Goal: Information Seeking & Learning: Learn about a topic

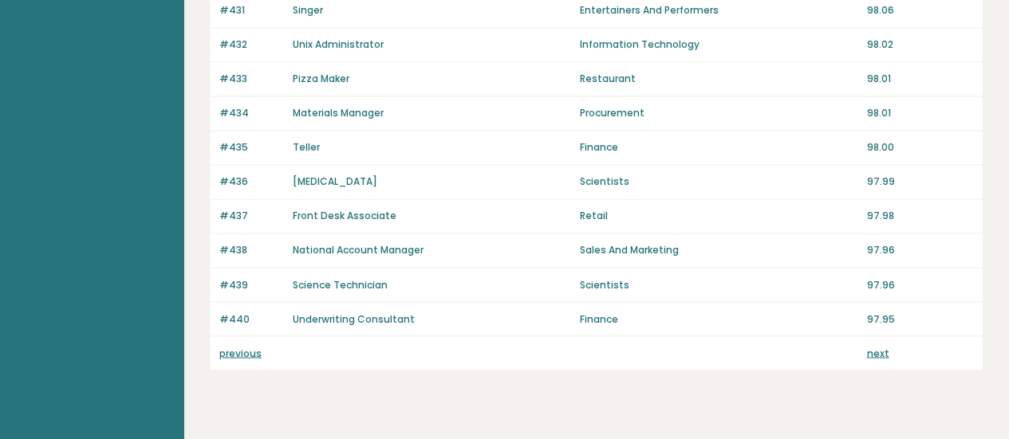
scroll to position [1256, 0]
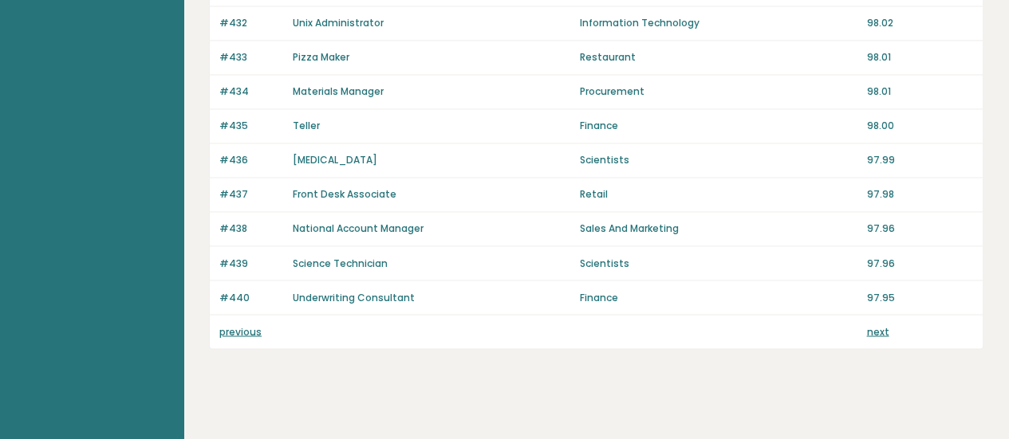
click at [877, 325] on link "next" at bounding box center [877, 332] width 22 height 14
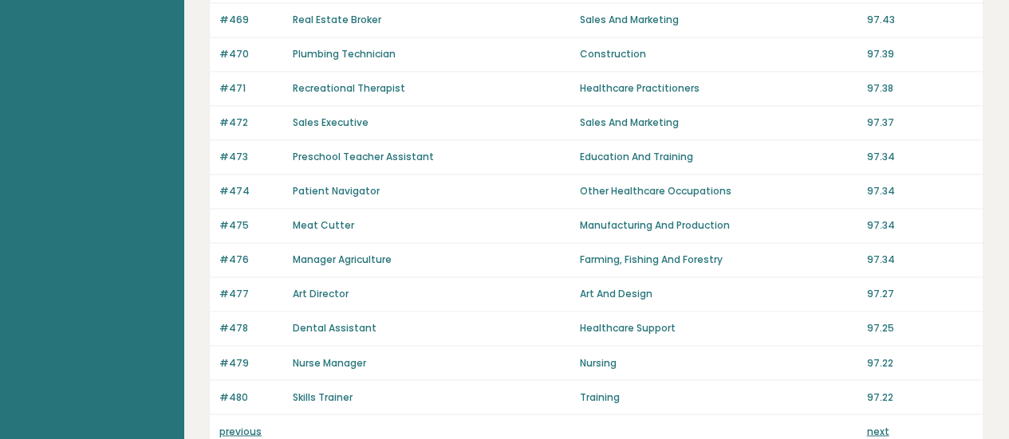
scroll to position [1256, 0]
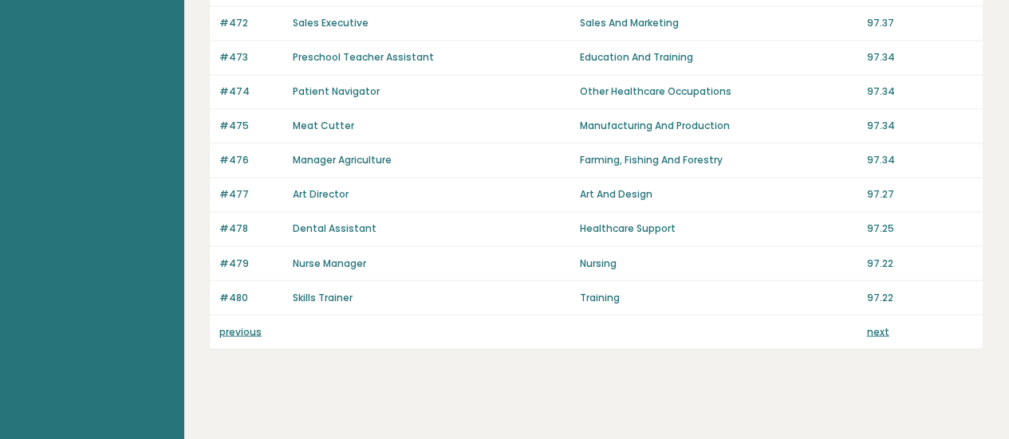
click at [865, 315] on div "previous next" at bounding box center [596, 331] width 773 height 33
click at [875, 325] on link "next" at bounding box center [877, 332] width 22 height 14
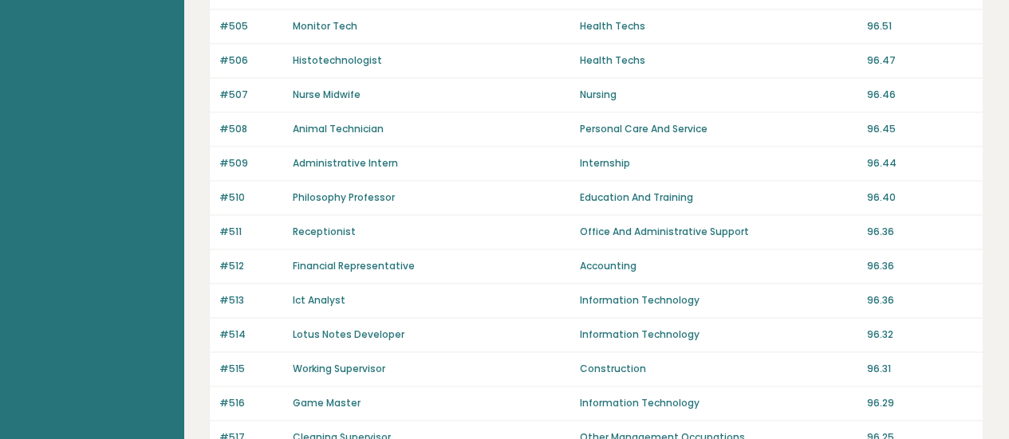
scroll to position [1256, 0]
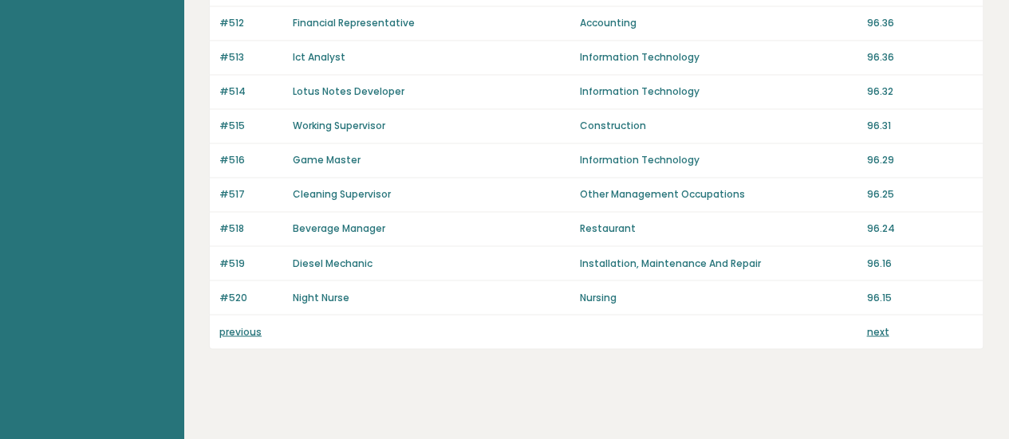
click at [865, 326] on div "previous next" at bounding box center [596, 331] width 773 height 33
click at [879, 325] on link "next" at bounding box center [877, 332] width 22 height 14
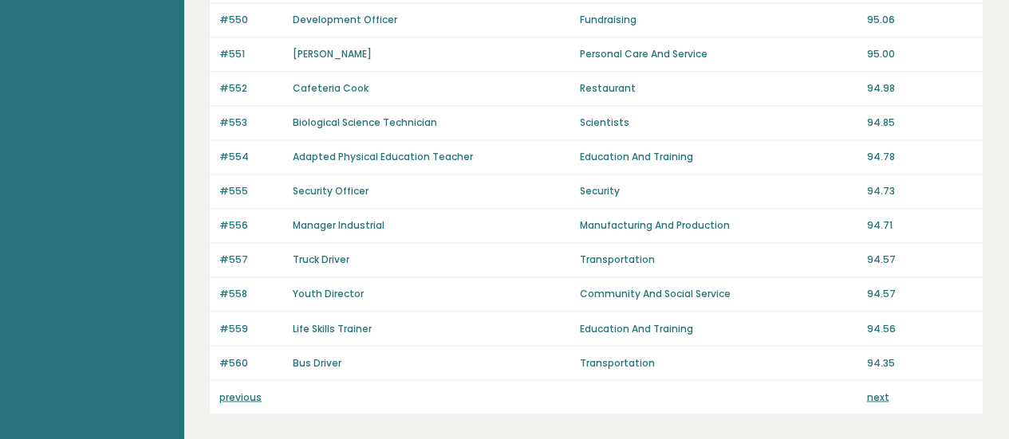
scroll to position [1256, 0]
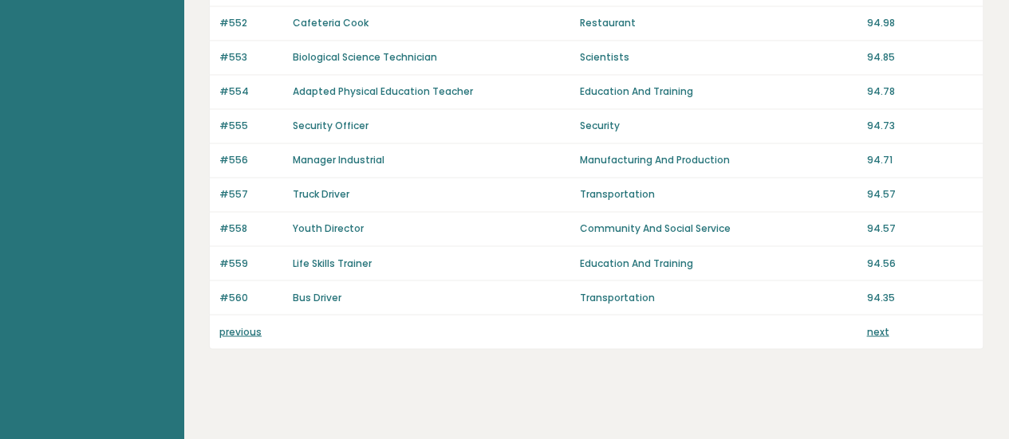
click at [249, 327] on div "previous next" at bounding box center [596, 331] width 773 height 33
click at [244, 325] on link "previous" at bounding box center [240, 332] width 42 height 14
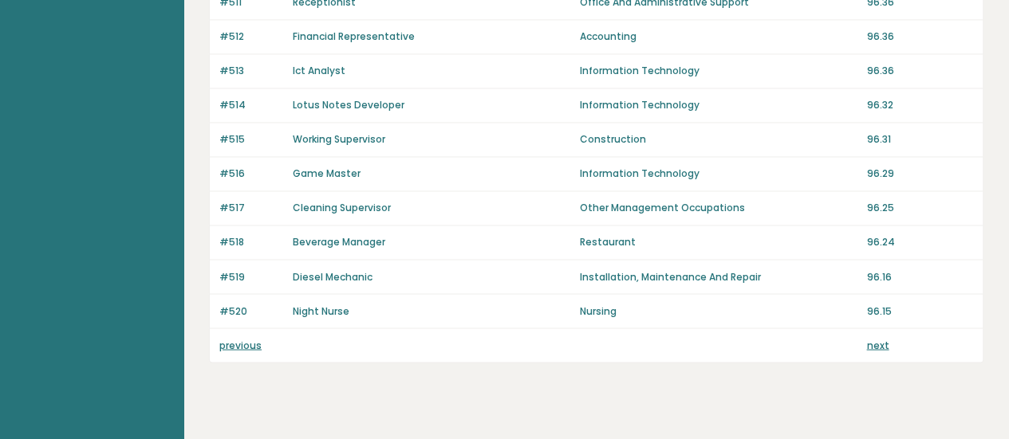
scroll to position [1256, 0]
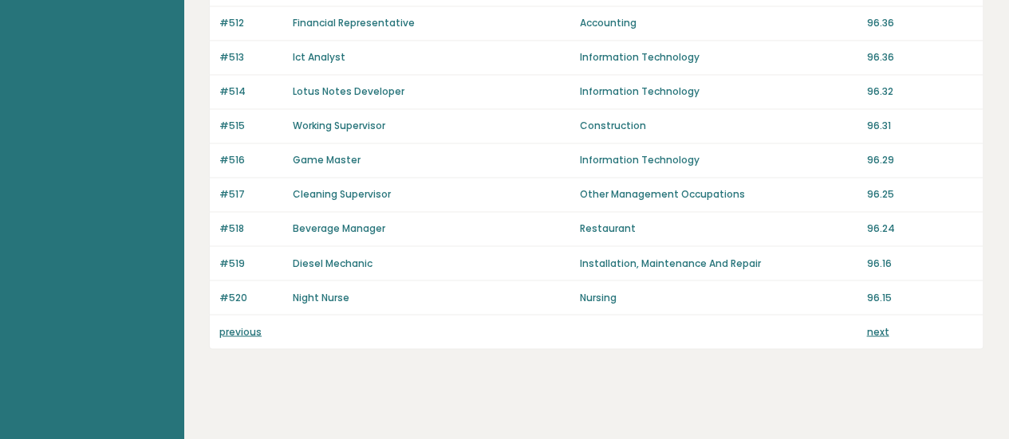
click at [229, 325] on link "previous" at bounding box center [240, 332] width 42 height 14
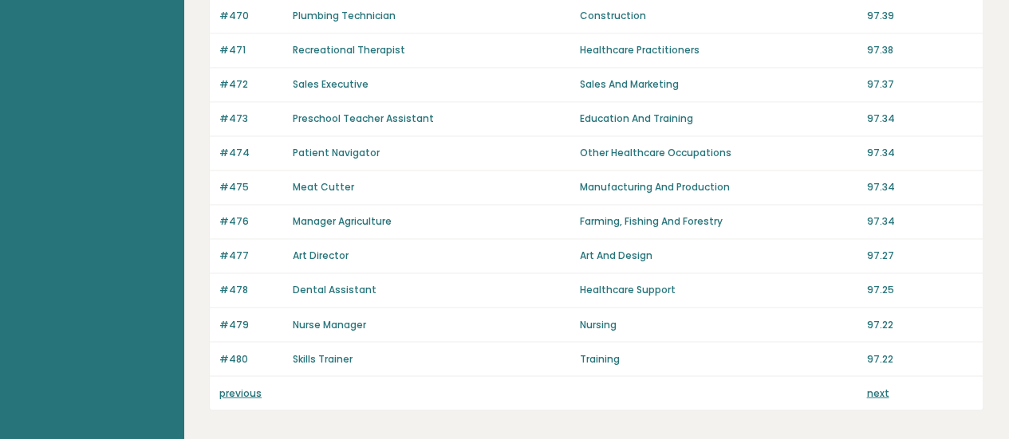
scroll to position [1256, 0]
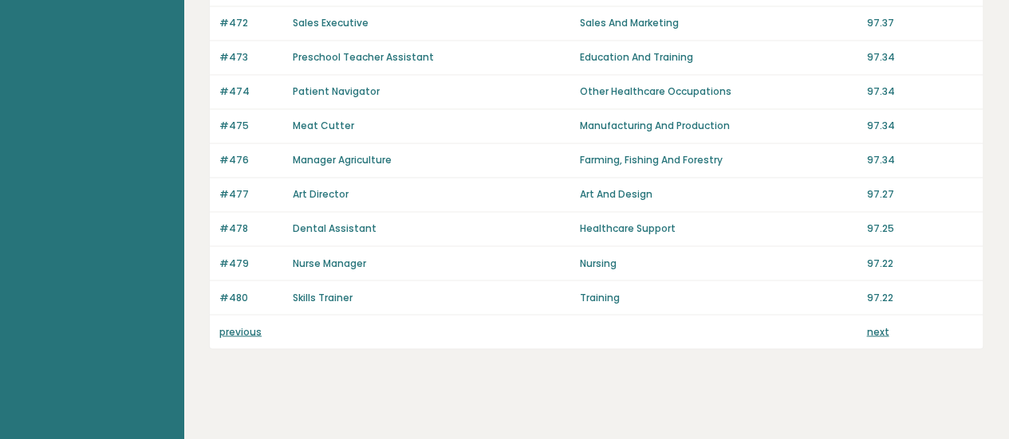
click at [247, 325] on link "previous" at bounding box center [240, 332] width 42 height 14
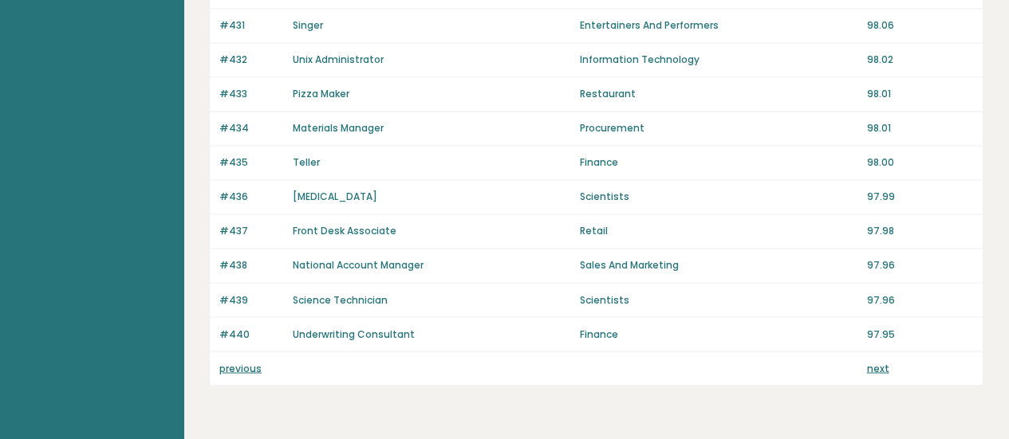
scroll to position [1256, 0]
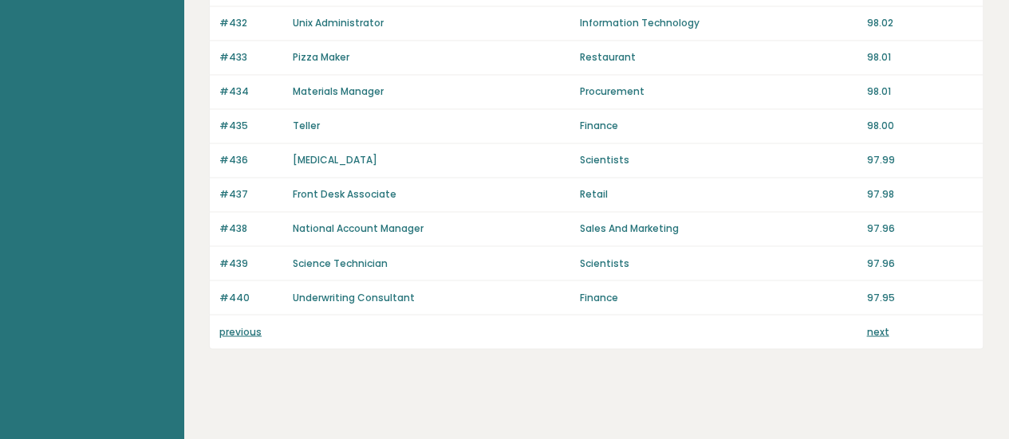
click at [247, 325] on link "previous" at bounding box center [240, 332] width 42 height 14
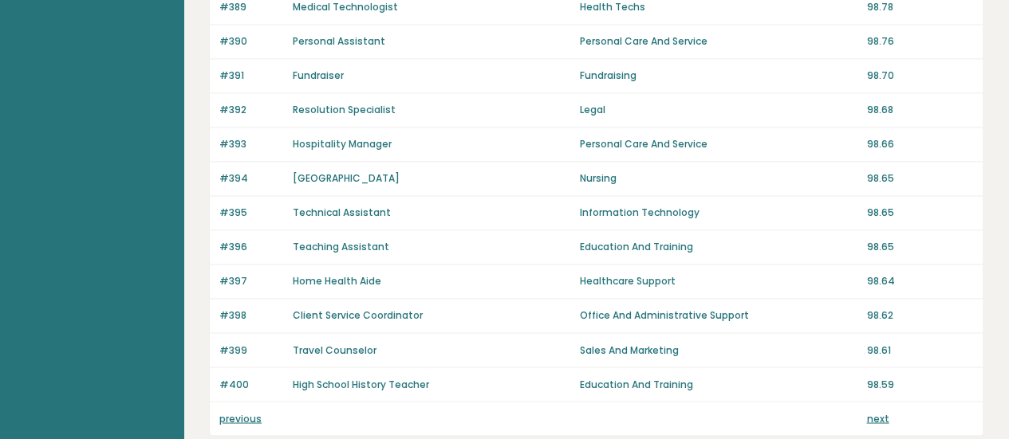
scroll to position [1256, 0]
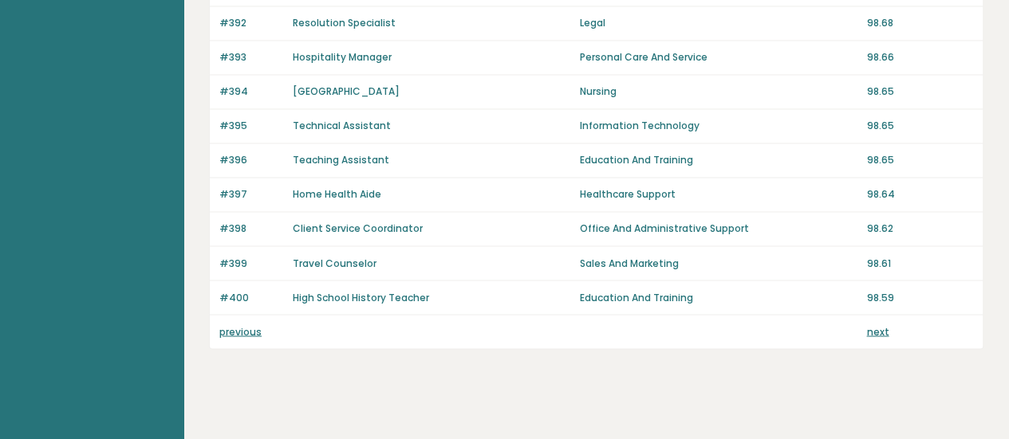
click at [238, 325] on link "previous" at bounding box center [240, 332] width 42 height 14
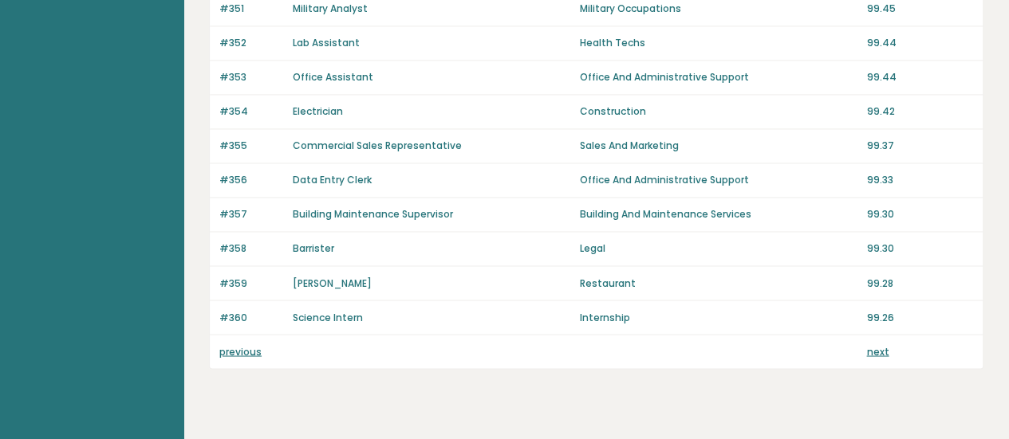
scroll to position [1256, 0]
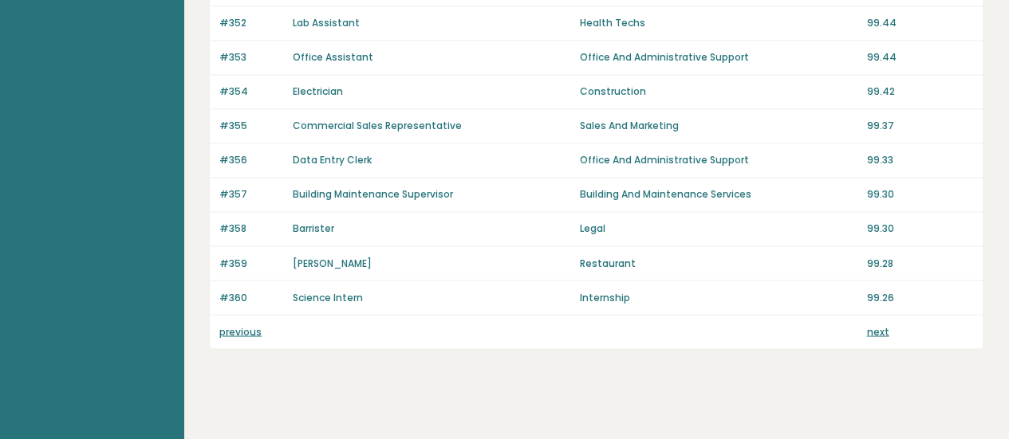
click at [252, 325] on link "previous" at bounding box center [240, 332] width 42 height 14
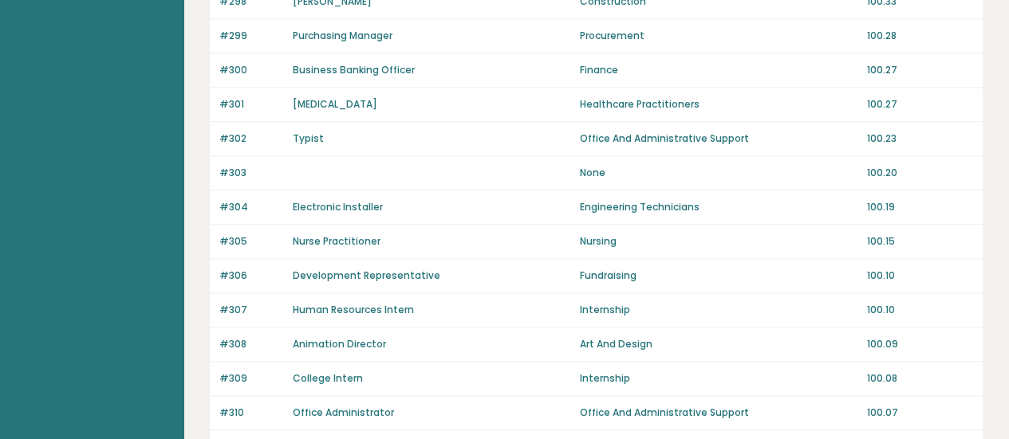
scroll to position [1256, 0]
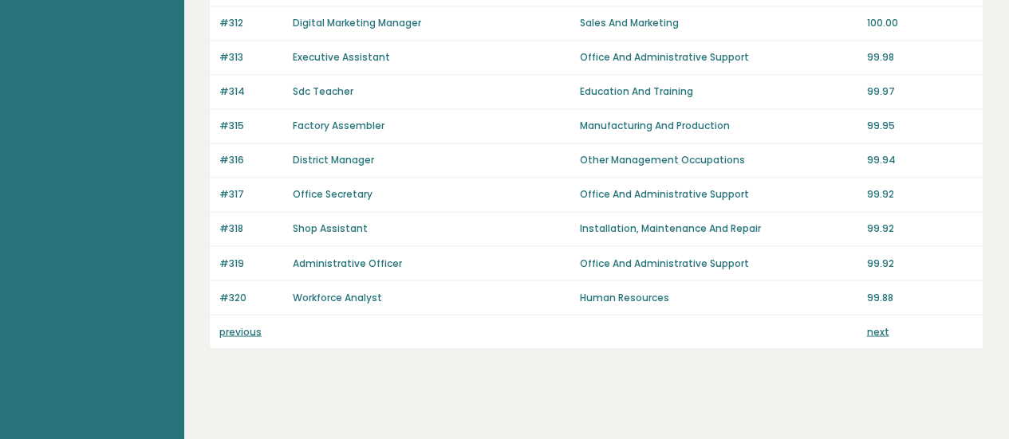
click at [245, 325] on link "previous" at bounding box center [240, 332] width 42 height 14
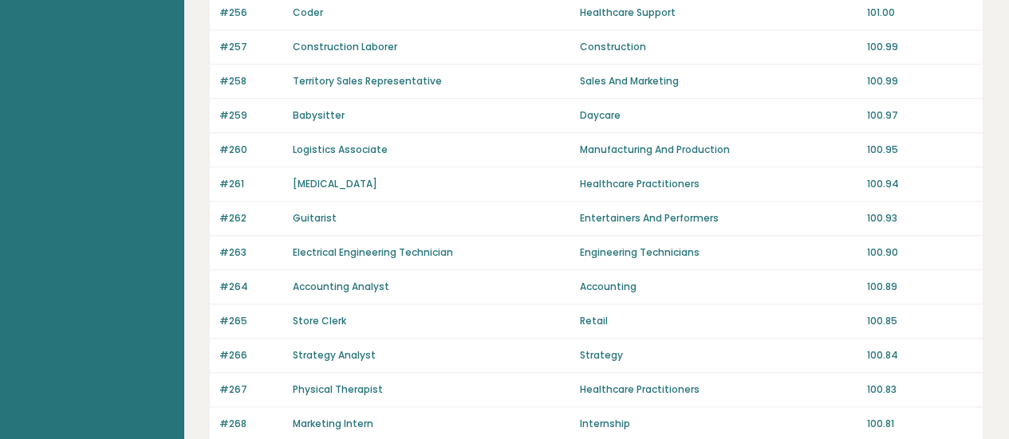
scroll to position [1196, 0]
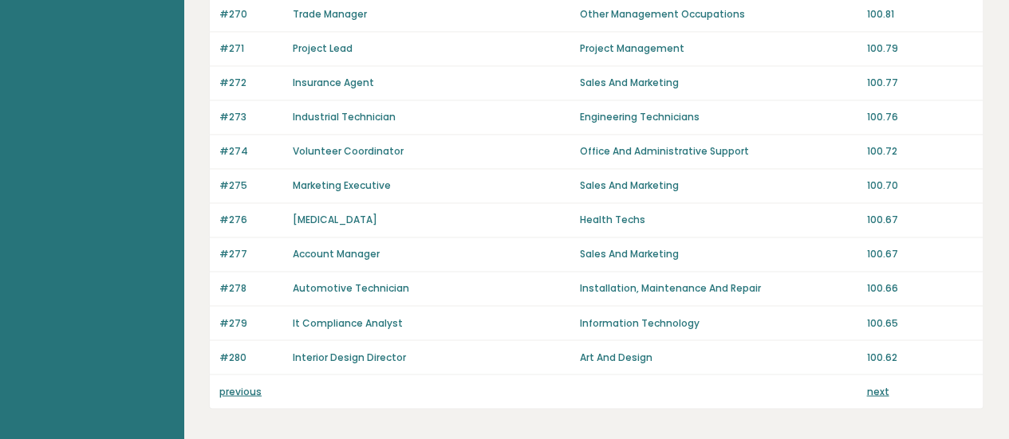
click at [246, 387] on link "previous" at bounding box center [240, 391] width 42 height 14
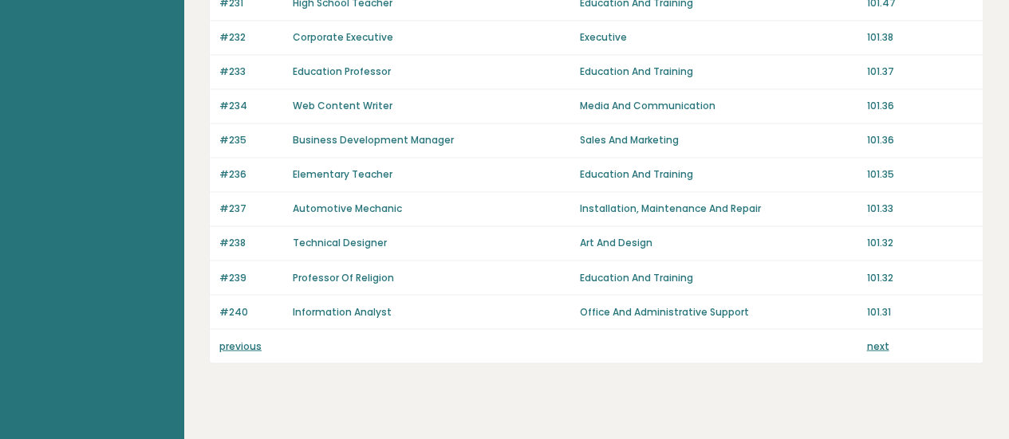
scroll to position [1256, 0]
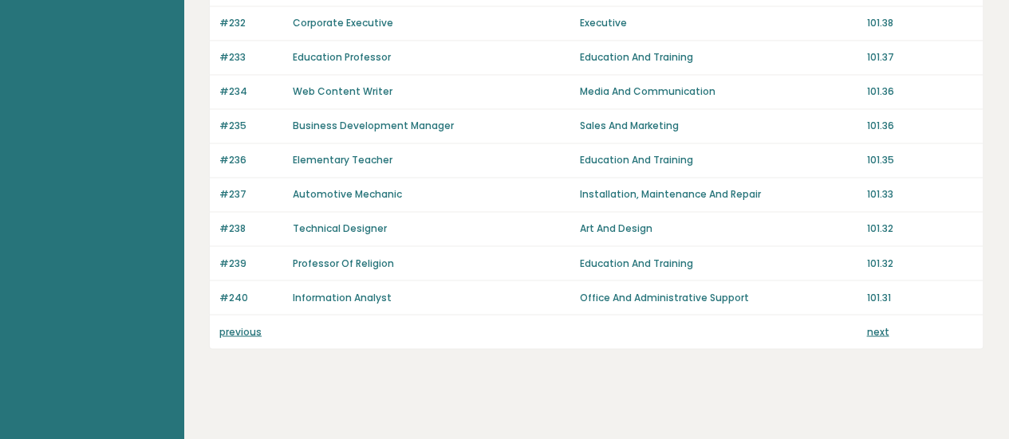
click at [877, 325] on link "next" at bounding box center [877, 332] width 22 height 14
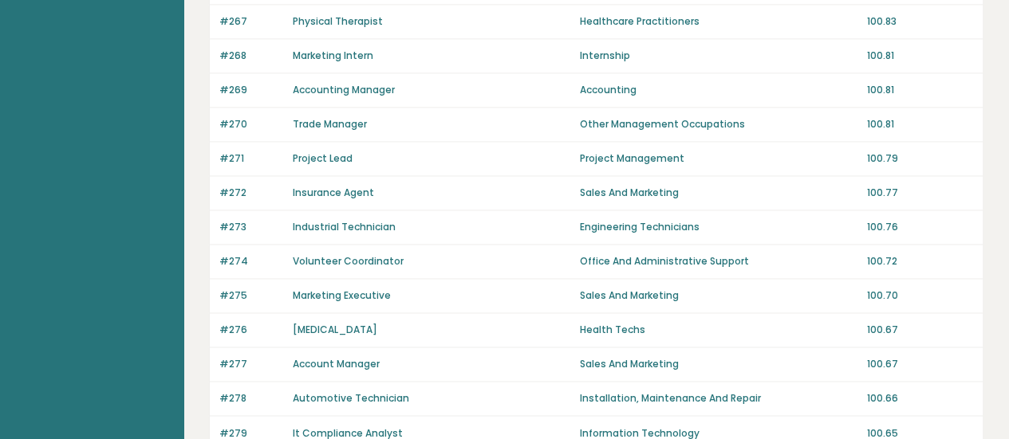
scroll to position [1256, 0]
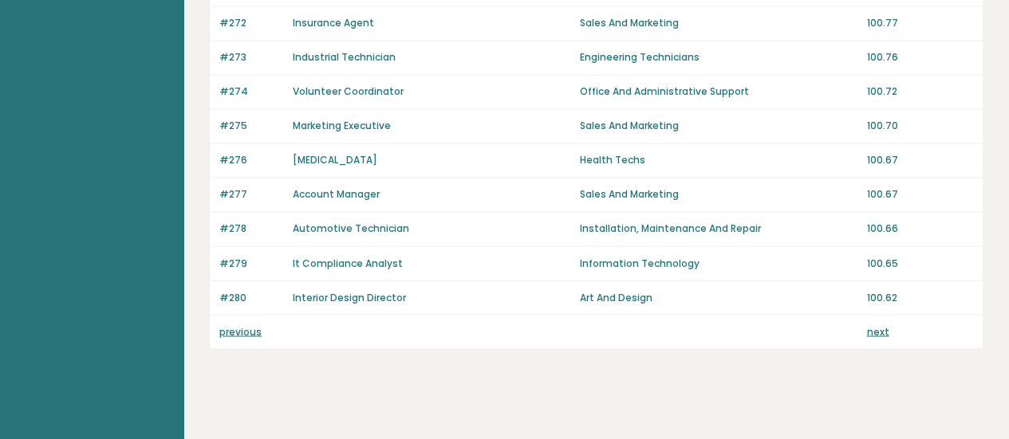
click at [240, 325] on link "previous" at bounding box center [240, 332] width 42 height 14
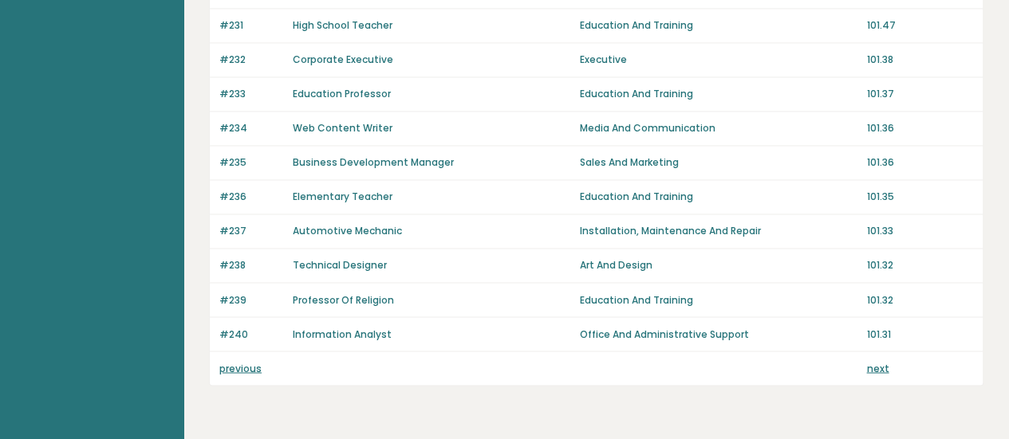
scroll to position [1256, 0]
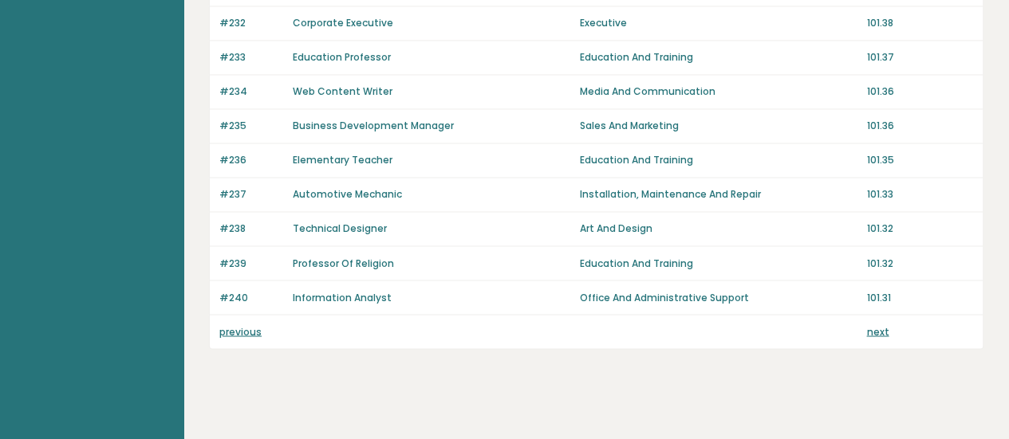
click at [242, 325] on link "previous" at bounding box center [240, 332] width 42 height 14
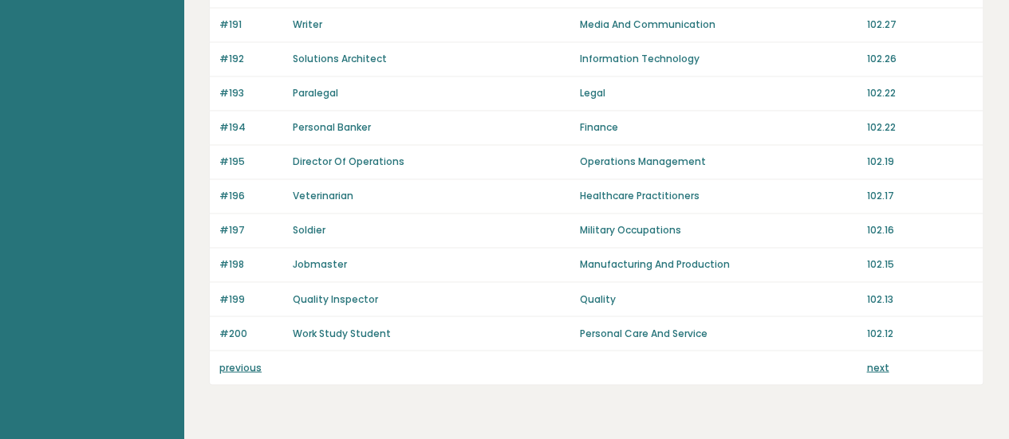
scroll to position [1256, 0]
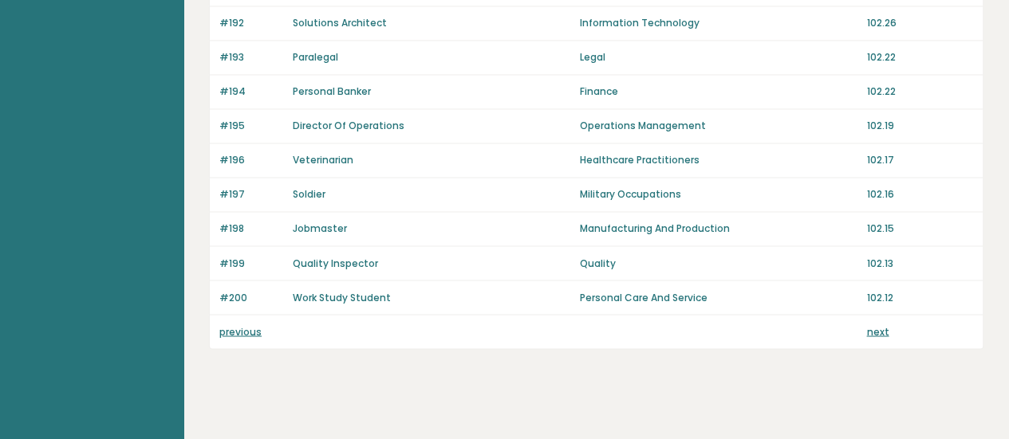
click at [244, 325] on link "previous" at bounding box center [240, 332] width 42 height 14
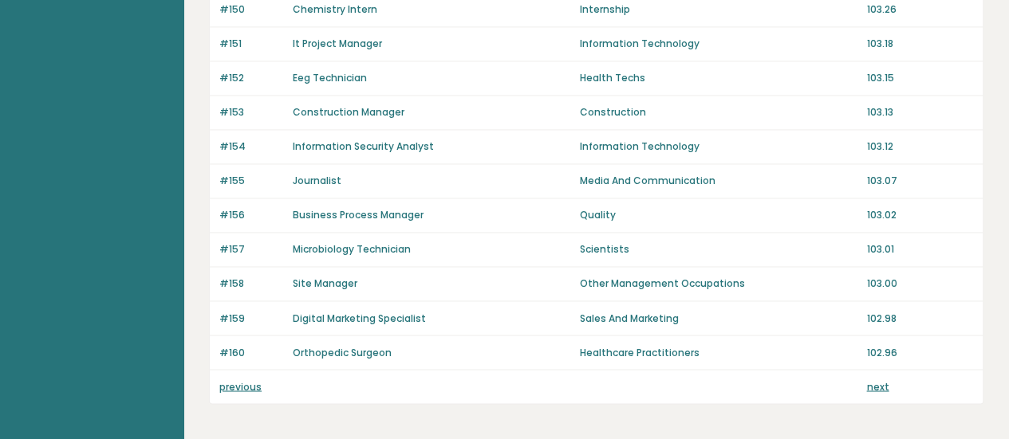
scroll to position [1256, 0]
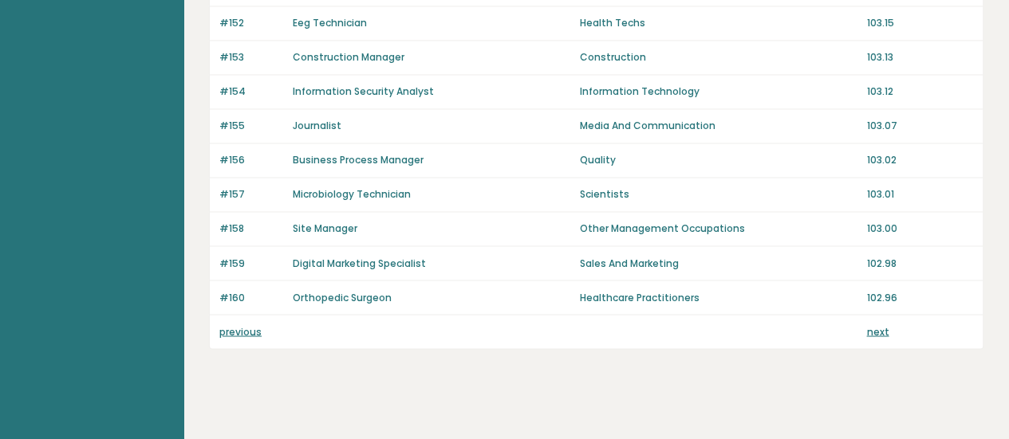
click at [254, 329] on div "previous next" at bounding box center [596, 331] width 773 height 33
click at [246, 325] on link "previous" at bounding box center [240, 332] width 42 height 14
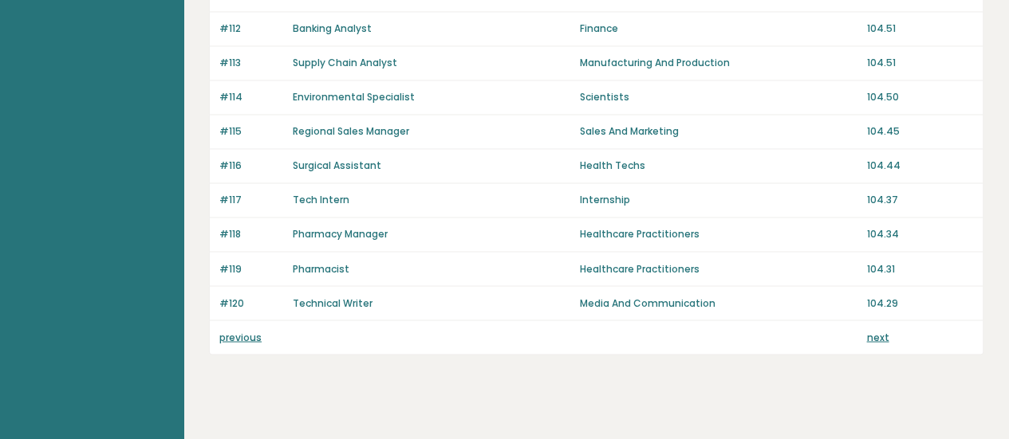
scroll to position [1256, 0]
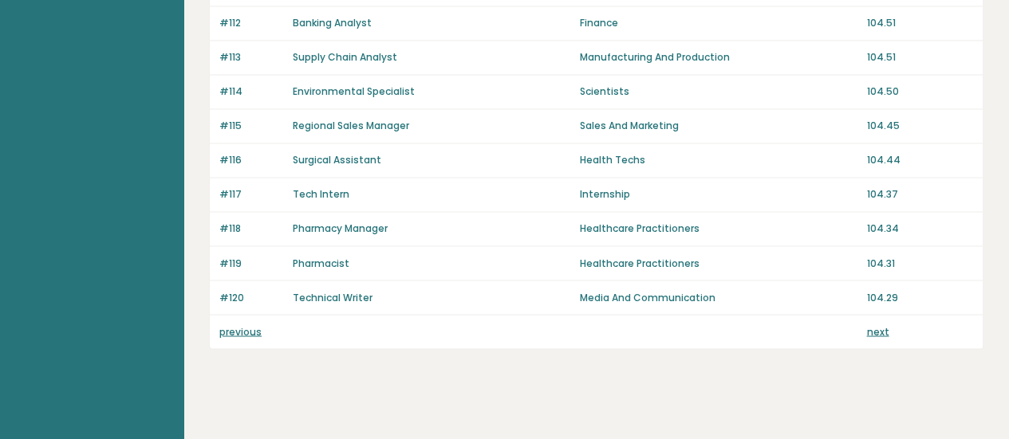
click at [246, 325] on link "previous" at bounding box center [240, 332] width 42 height 14
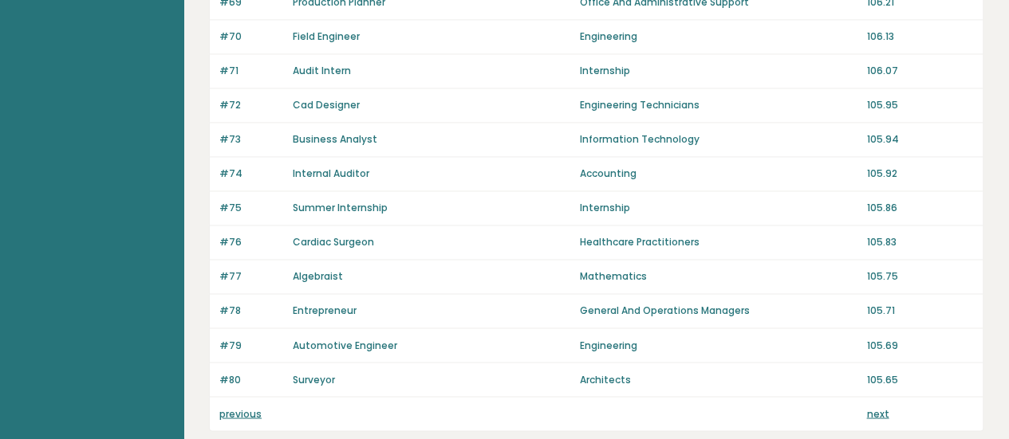
scroll to position [1256, 0]
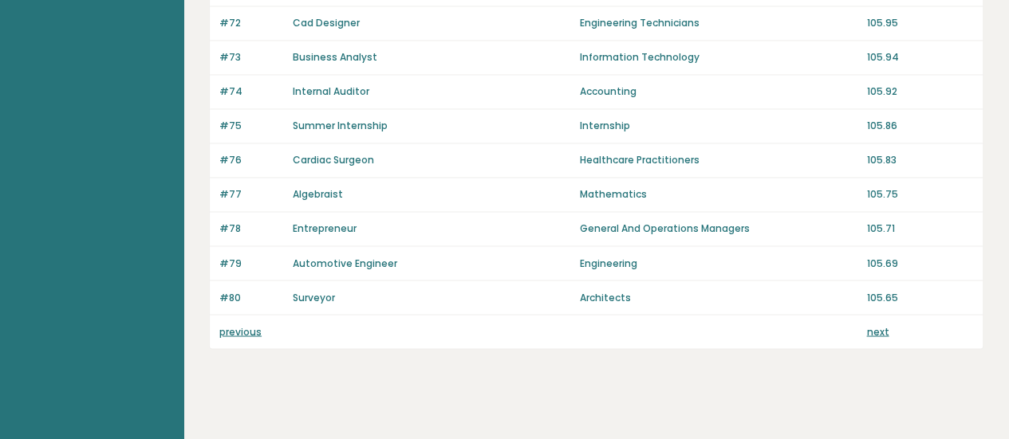
click at [242, 325] on link "previous" at bounding box center [240, 332] width 42 height 14
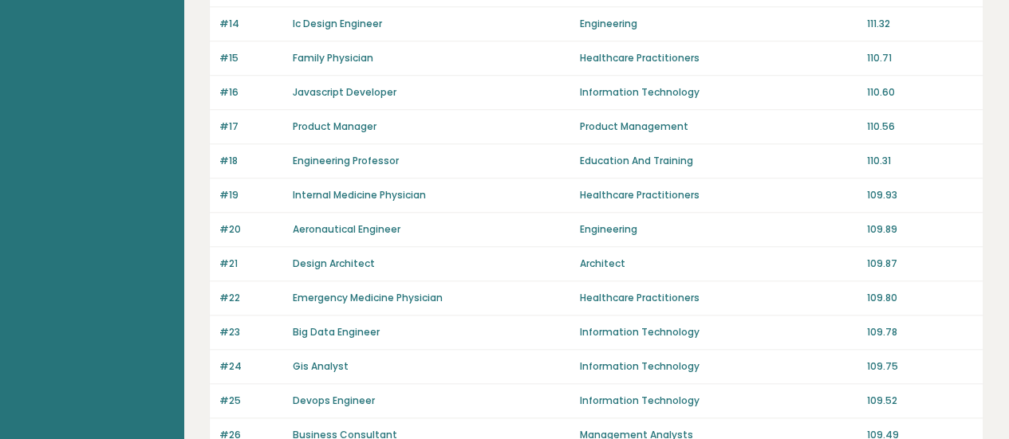
scroll to position [718, 0]
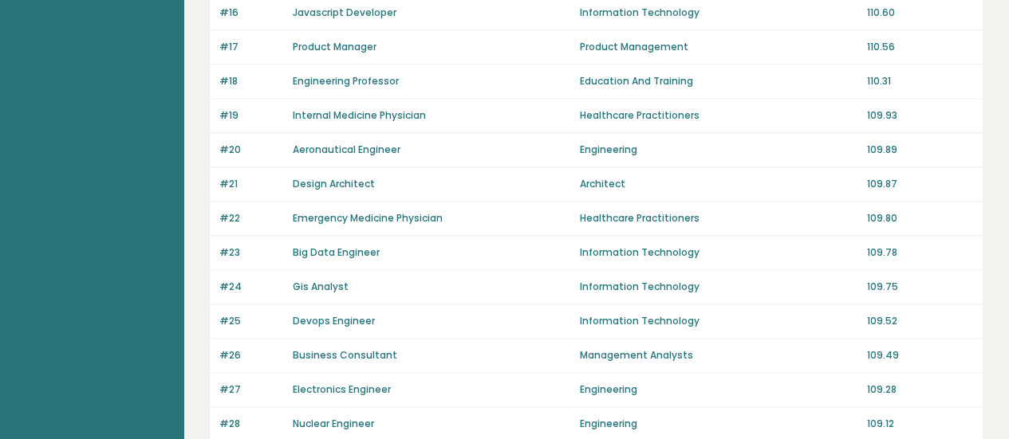
click at [349, 246] on link "Big Data Engineer" at bounding box center [336, 253] width 87 height 14
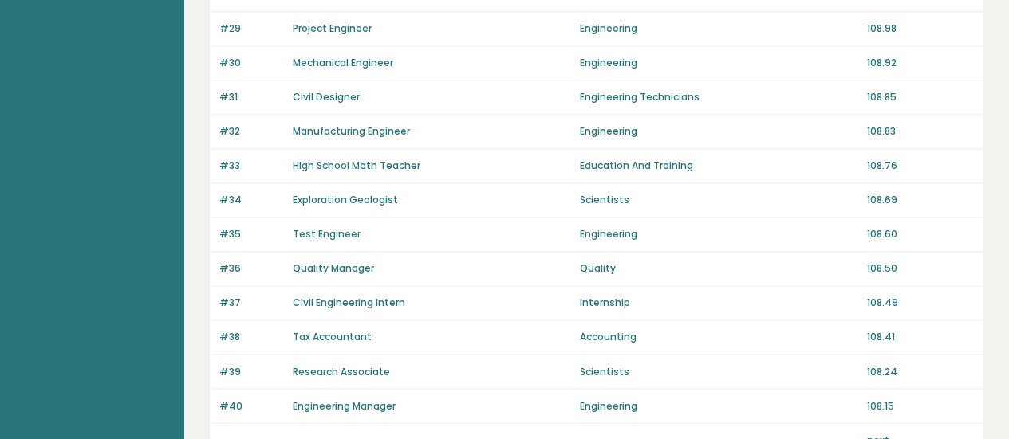
scroll to position [1256, 0]
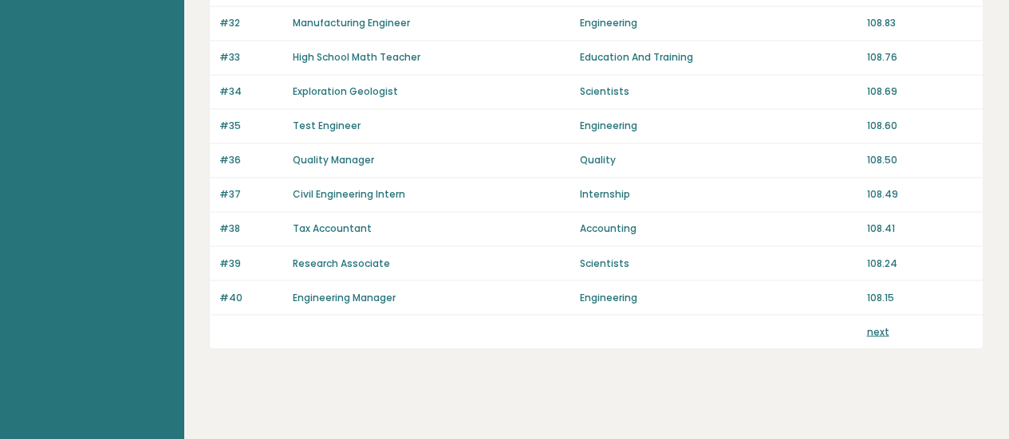
click at [884, 325] on link "next" at bounding box center [877, 332] width 22 height 14
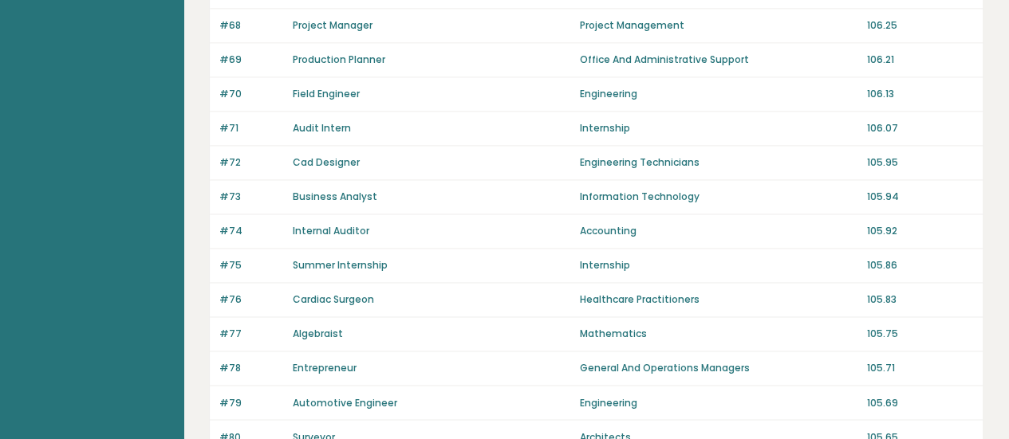
scroll to position [1196, 0]
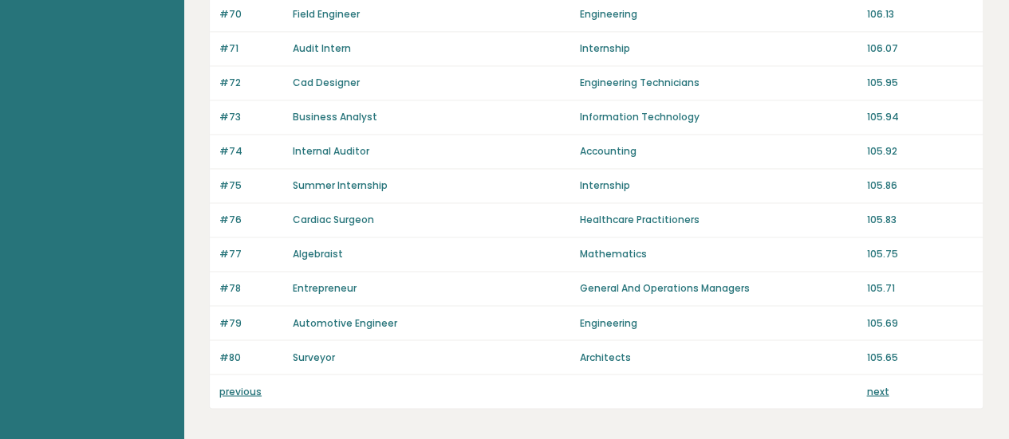
click at [870, 387] on link "next" at bounding box center [877, 391] width 22 height 14
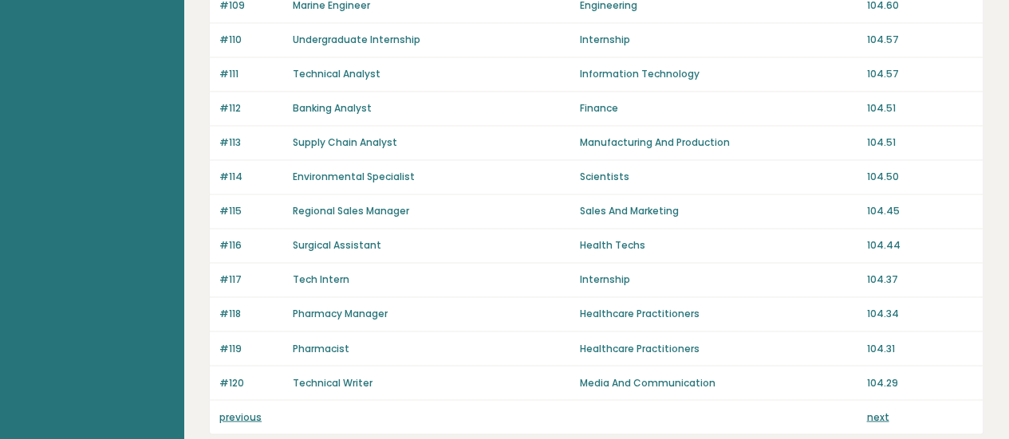
scroll to position [1196, 0]
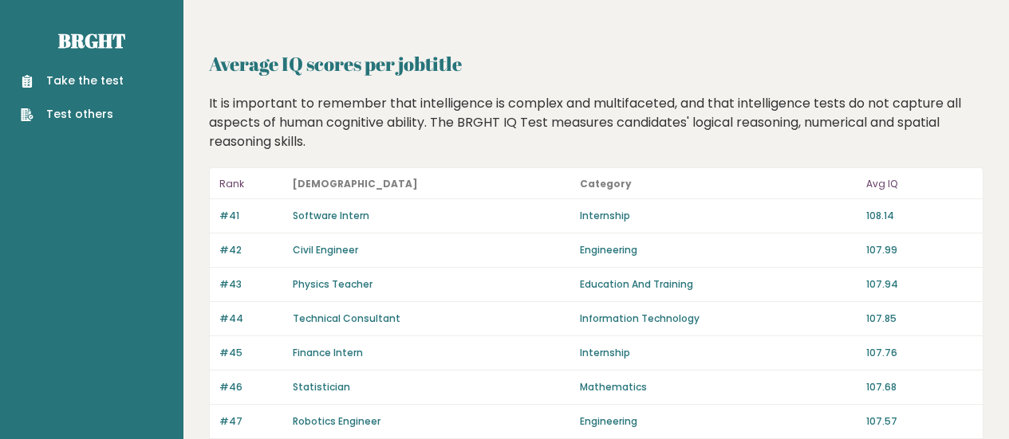
scroll to position [1196, 0]
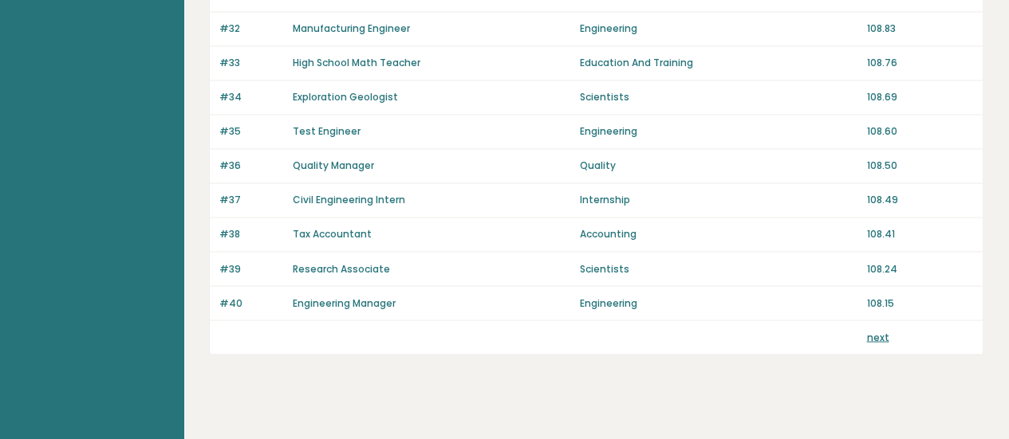
scroll to position [1256, 0]
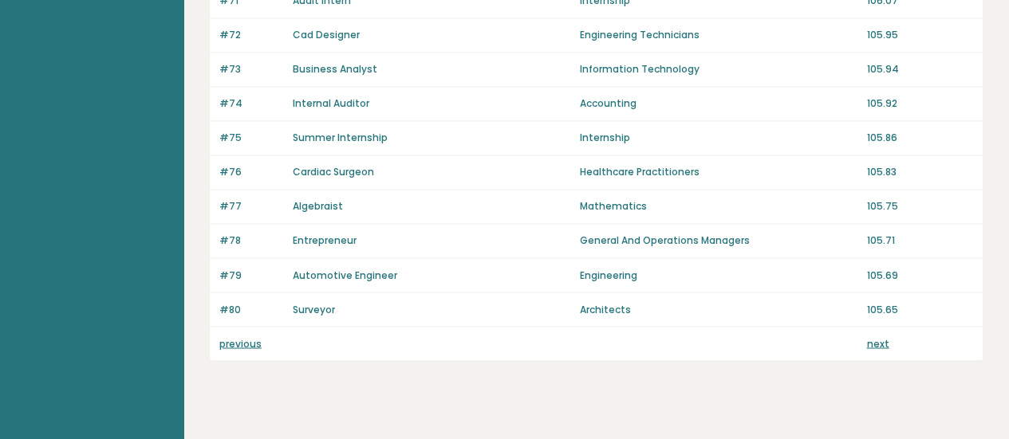
scroll to position [1256, 0]
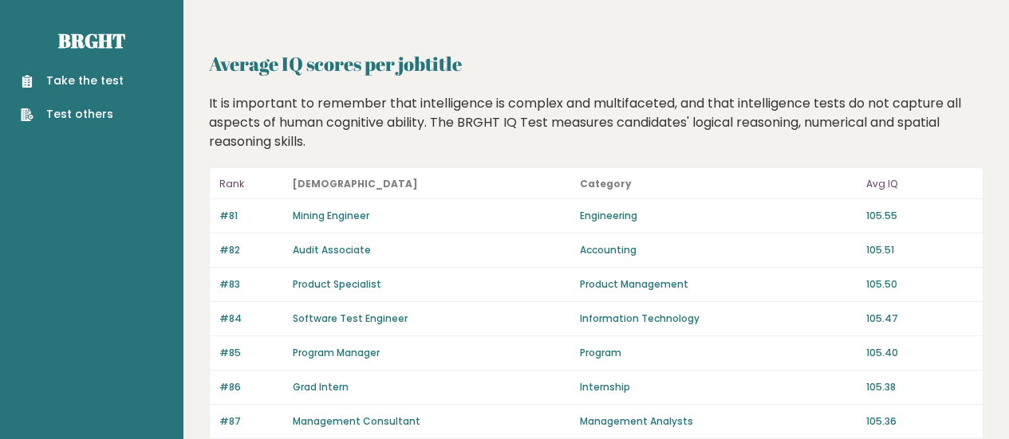
scroll to position [1215, 0]
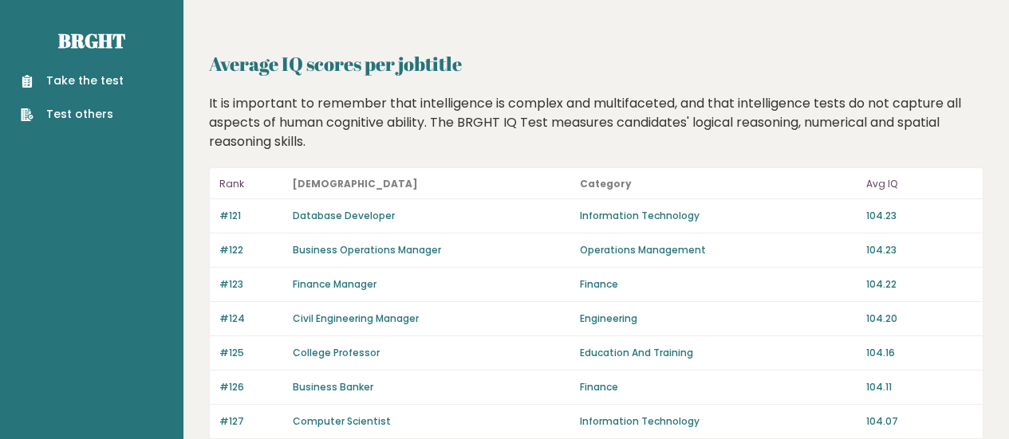
scroll to position [1221, 0]
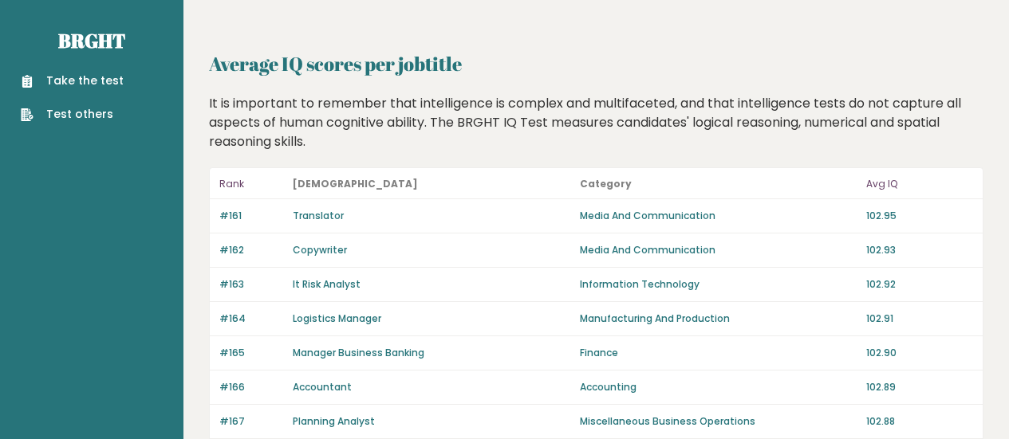
scroll to position [1241, 0]
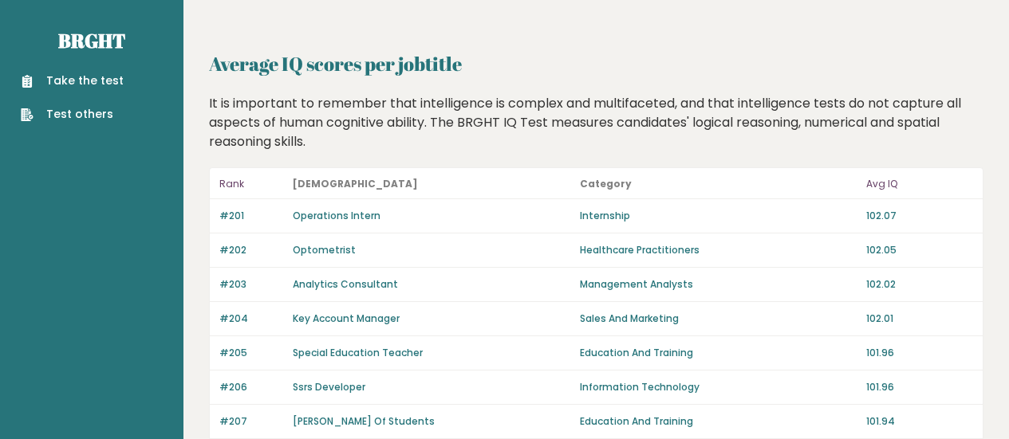
scroll to position [1227, 0]
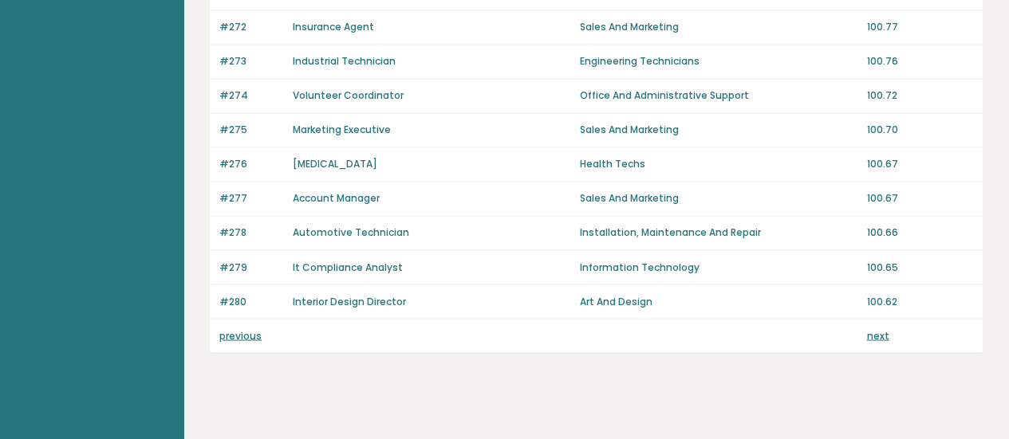
scroll to position [1256, 0]
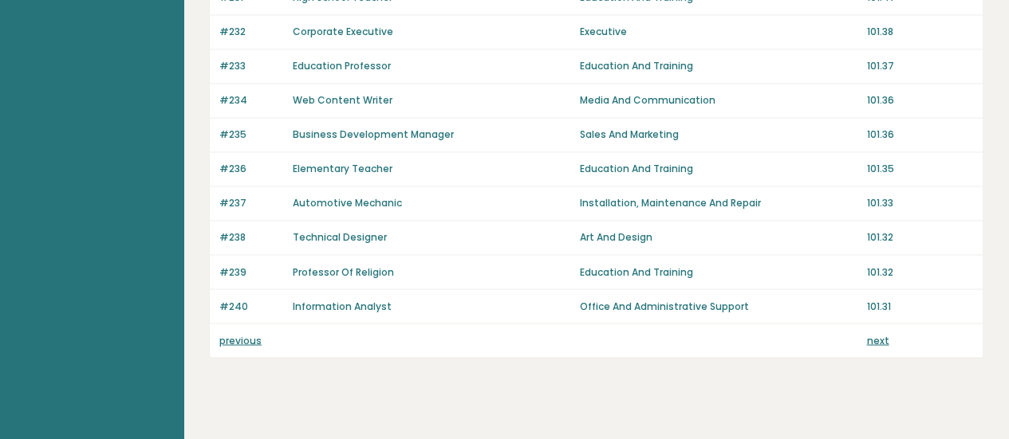
scroll to position [1255, 0]
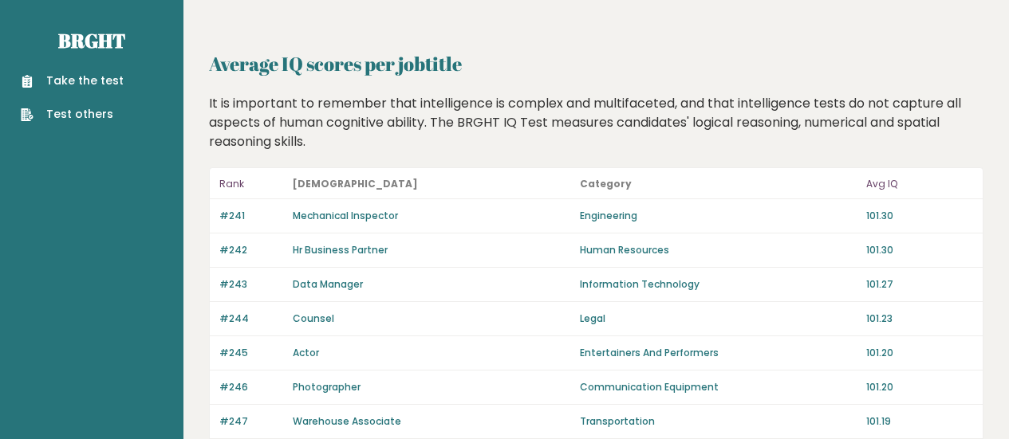
scroll to position [1110, 0]
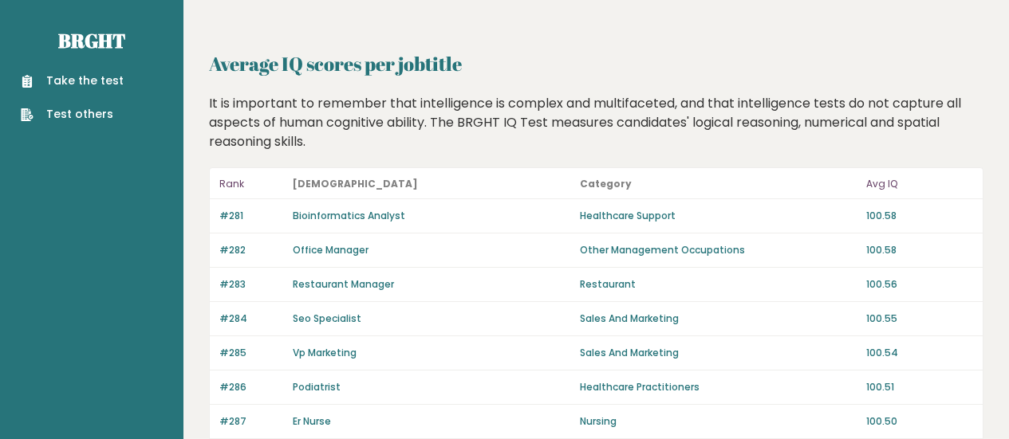
scroll to position [1208, 0]
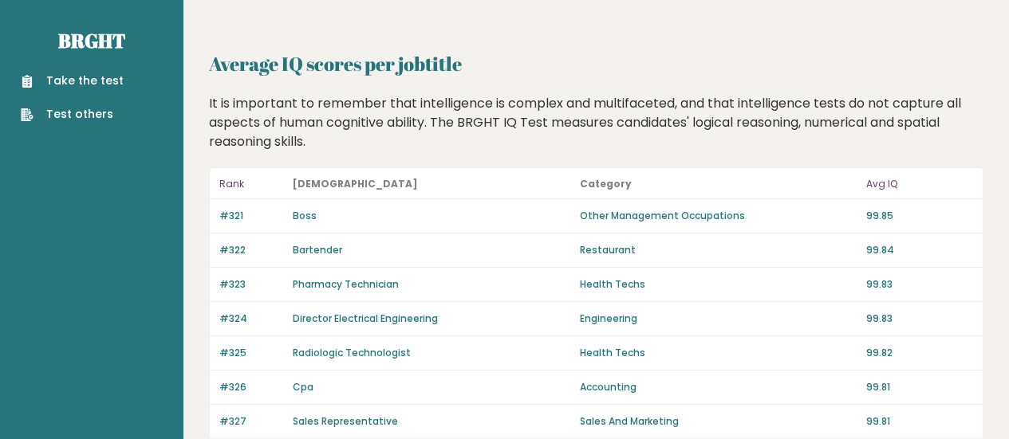
scroll to position [1208, 0]
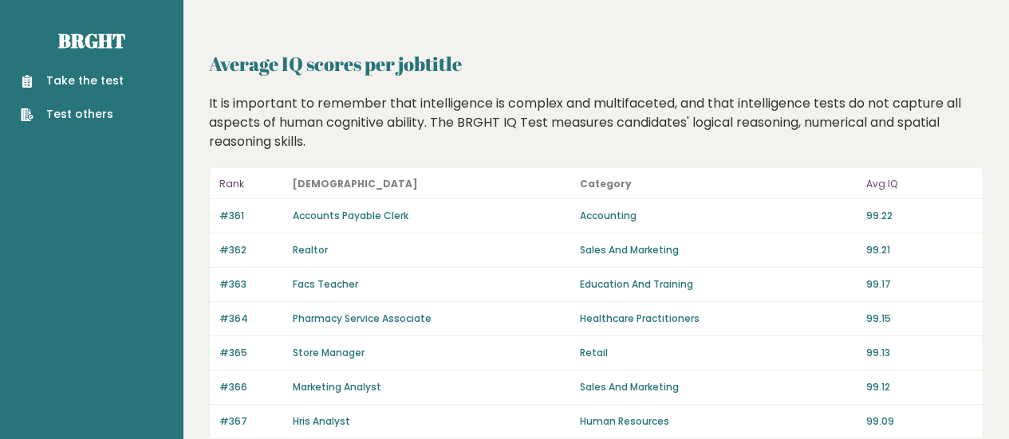
scroll to position [1244, 0]
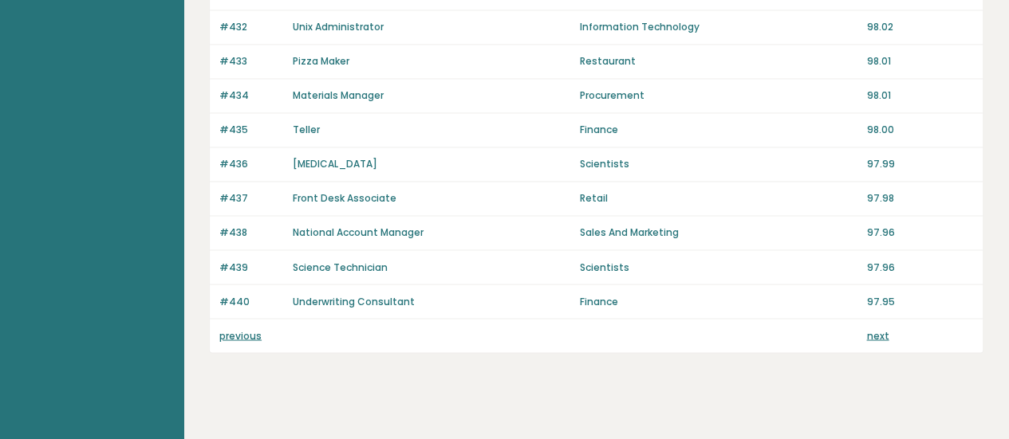
scroll to position [1256, 0]
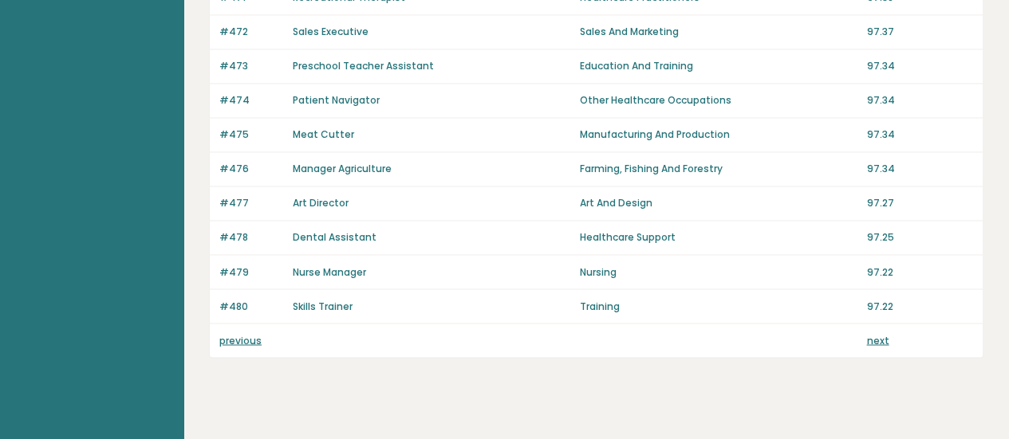
scroll to position [1256, 0]
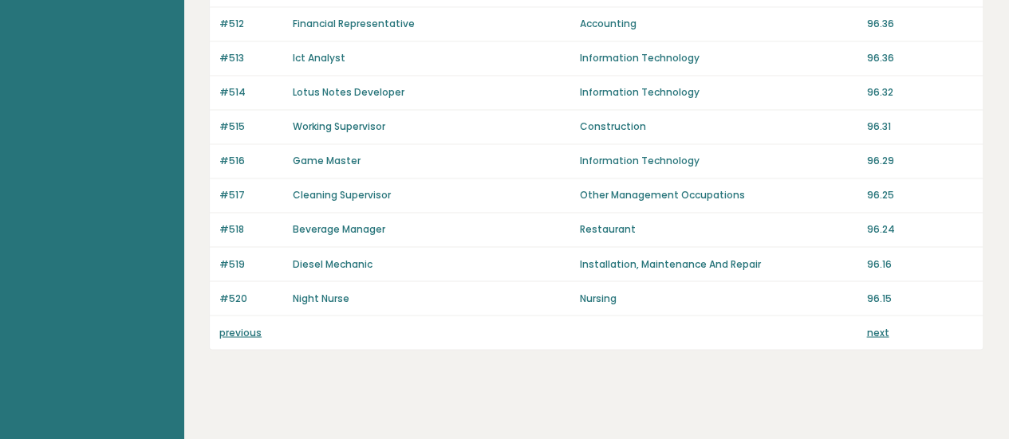
scroll to position [1256, 0]
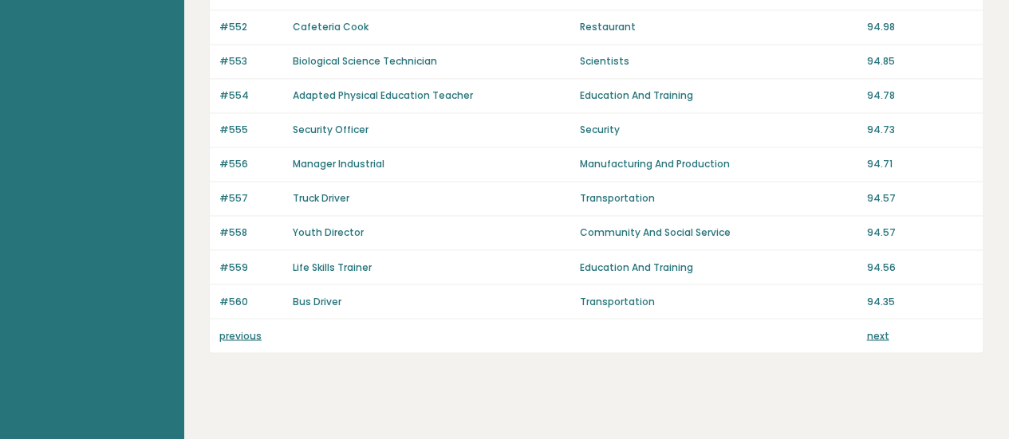
scroll to position [1256, 0]
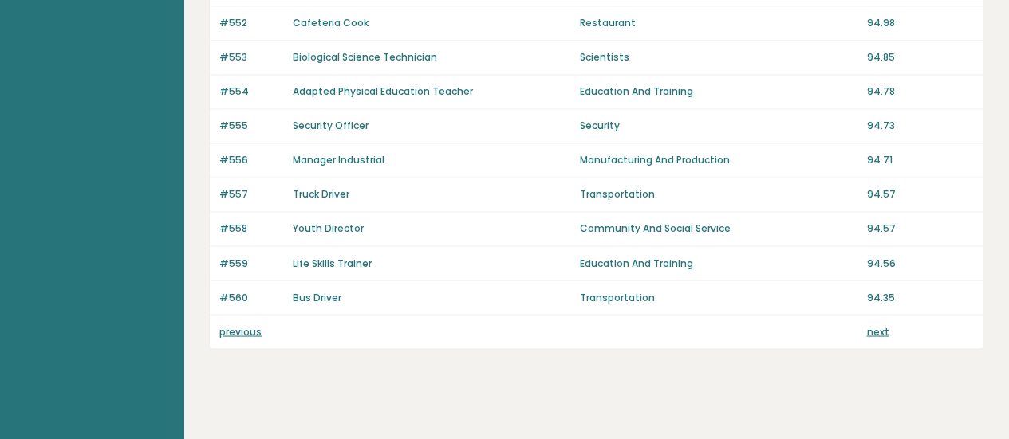
click at [879, 325] on link "next" at bounding box center [877, 332] width 22 height 14
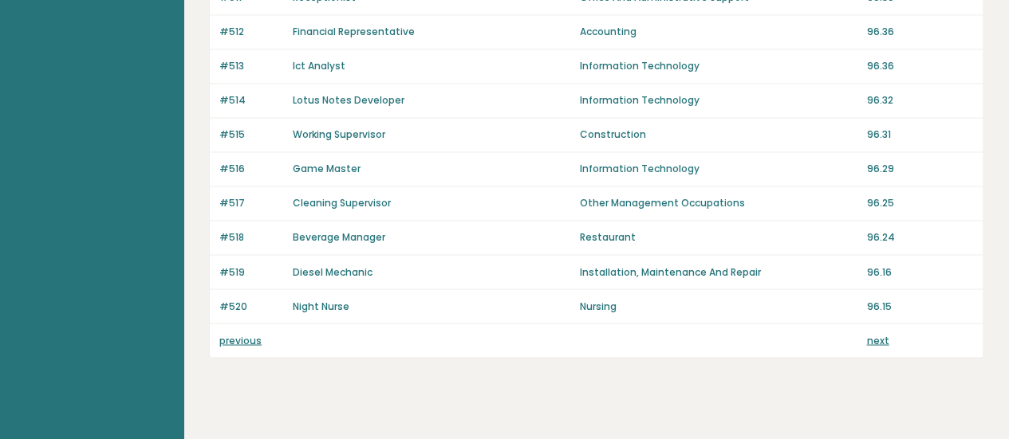
scroll to position [1256, 0]
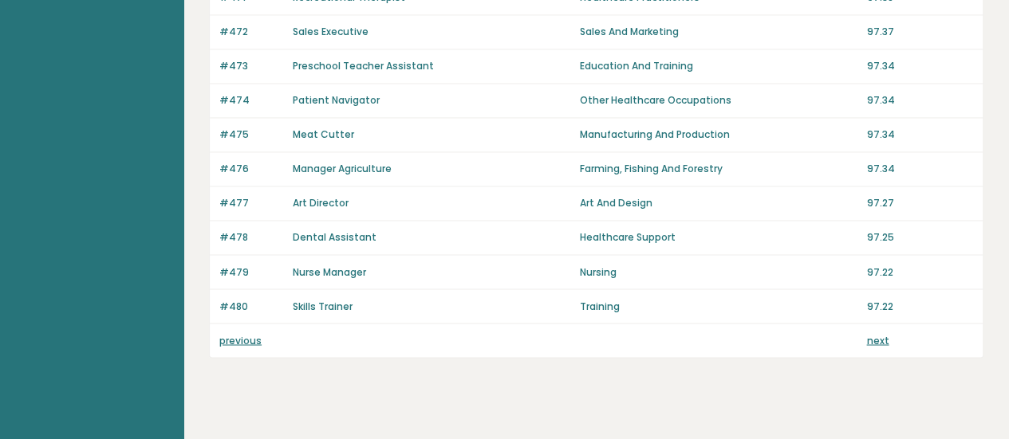
scroll to position [1256, 0]
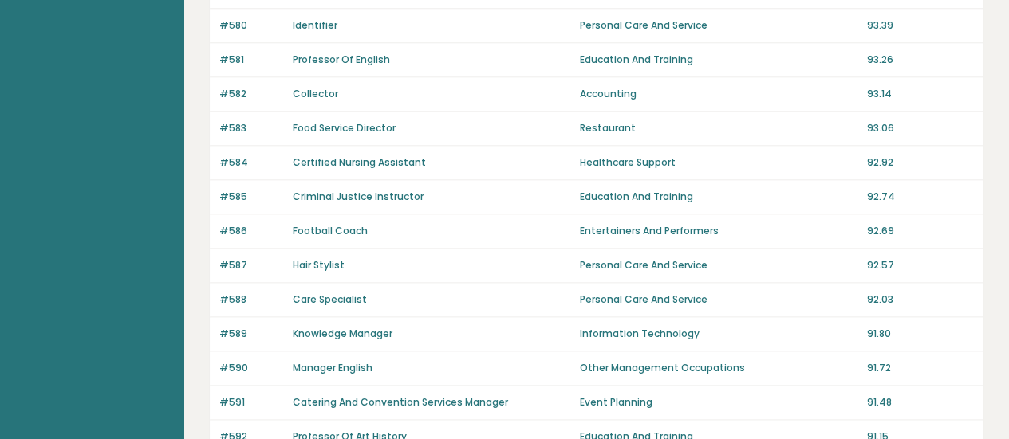
scroll to position [1037, 0]
